Goal: Navigation & Orientation: Understand site structure

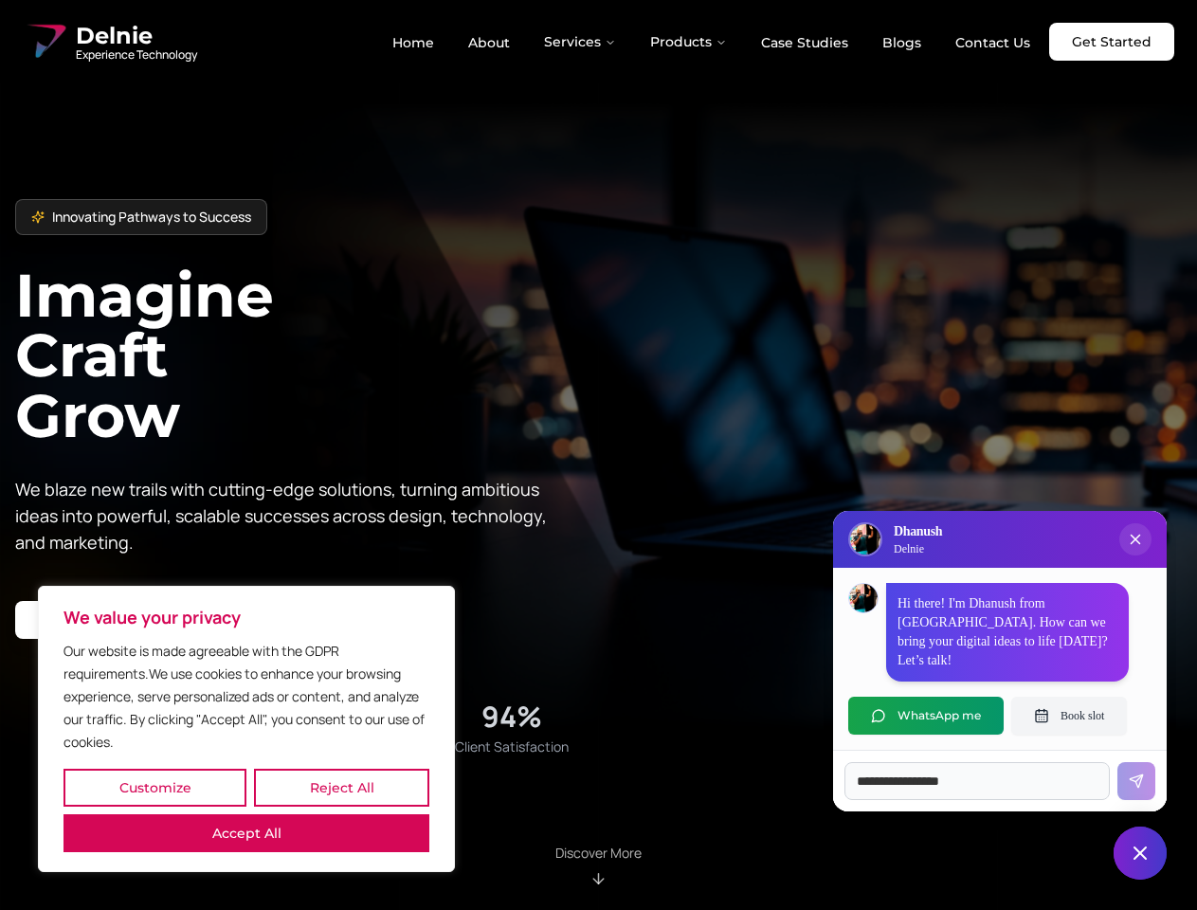
click at [154, 788] on button "Customize" at bounding box center [154, 788] width 183 height 38
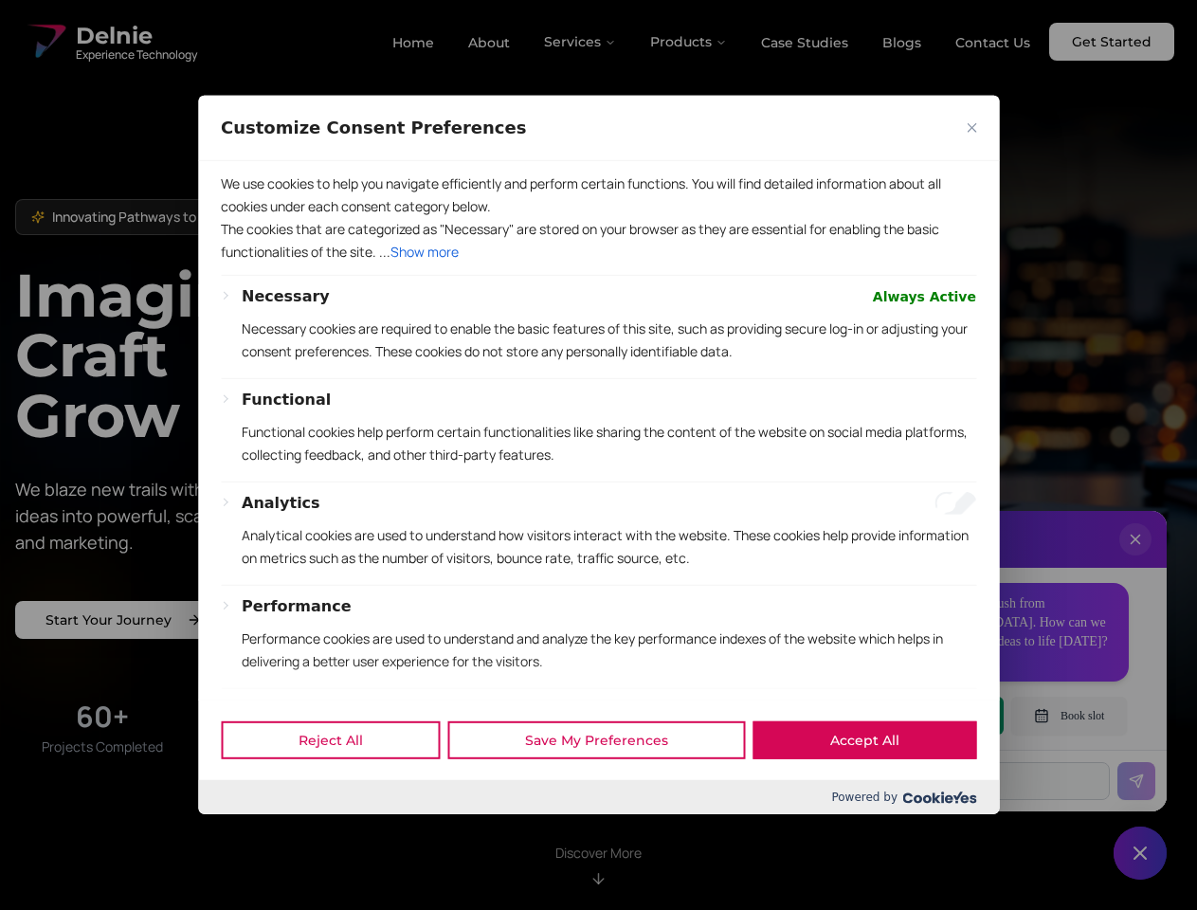
click at [341, 788] on div at bounding box center [598, 455] width 1197 height 910
click at [246, 161] on div "Customize Consent Preferences" at bounding box center [598, 128] width 801 height 65
click at [598, 455] on div "We use cookies to help you navigate efficiently and perform certain functions. …" at bounding box center [598, 430] width 801 height 538
click at [581, 42] on div at bounding box center [598, 455] width 1197 height 910
click at [689, 42] on div at bounding box center [598, 455] width 1197 height 910
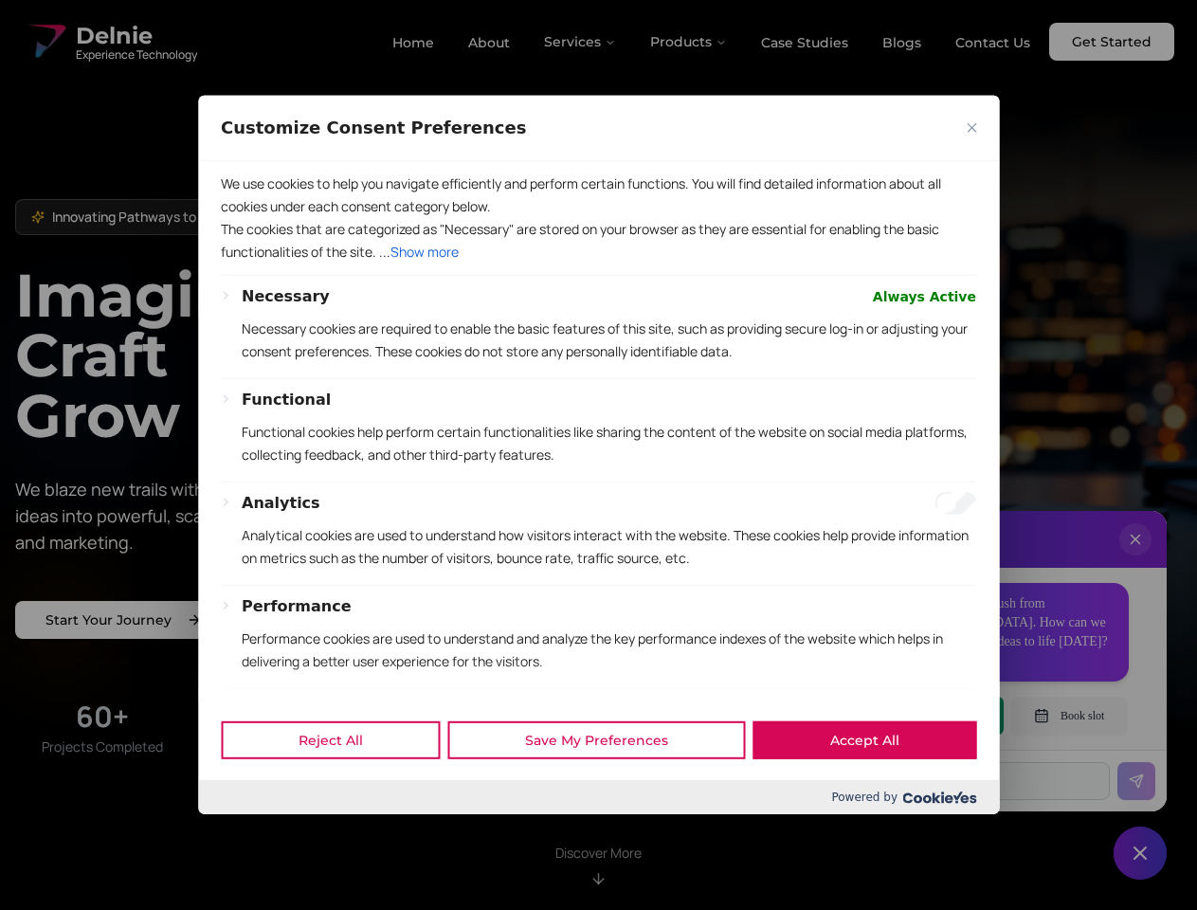
click at [1135, 558] on div at bounding box center [598, 455] width 1197 height 910
click at [926, 716] on div "Reject All Save My Preferences Accept All" at bounding box center [598, 739] width 801 height 81
click at [1069, 716] on div at bounding box center [598, 455] width 1197 height 910
click at [1140, 853] on div at bounding box center [598, 455] width 1197 height 910
